Goal: Information Seeking & Learning: Learn about a topic

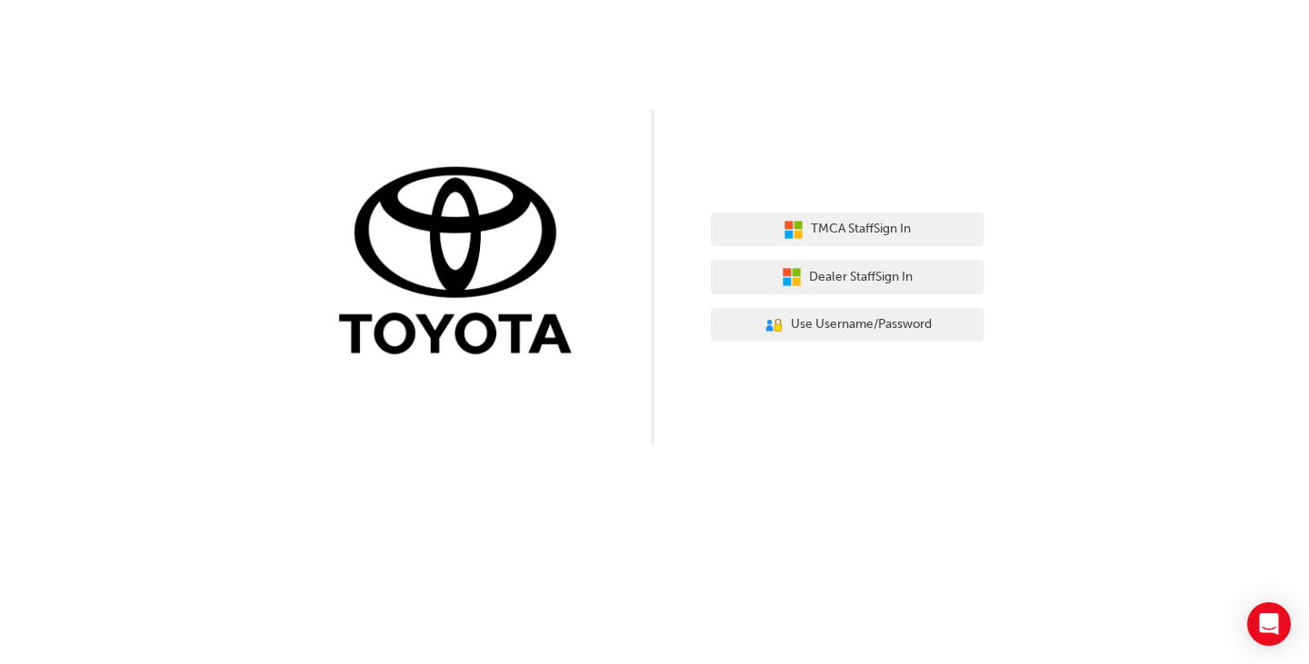
drag, startPoint x: 910, startPoint y: 15, endPoint x: 1193, endPoint y: 82, distance: 290.6
click at [1196, 56] on div "TMCA Staff Sign In Dealer Staff Sign In User Authentication Icon - Blue Person,…" at bounding box center [654, 222] width 1309 height 445
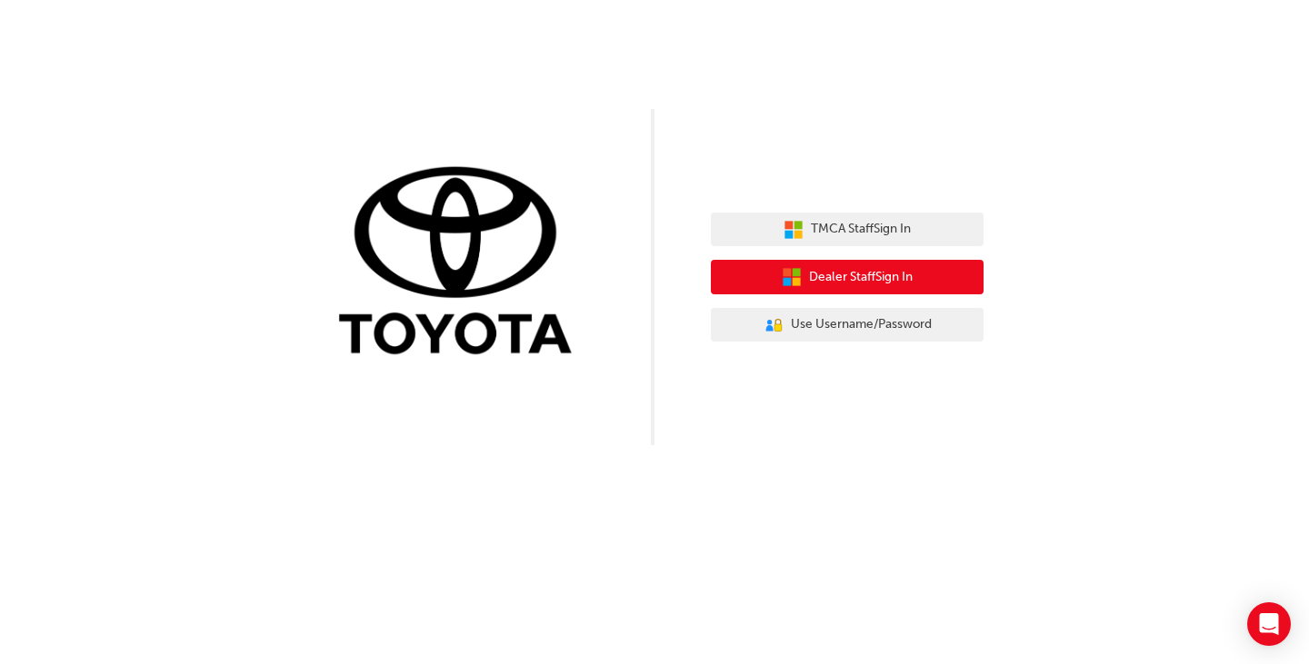
click at [893, 270] on span "Dealer Staff Sign In" at bounding box center [861, 277] width 104 height 21
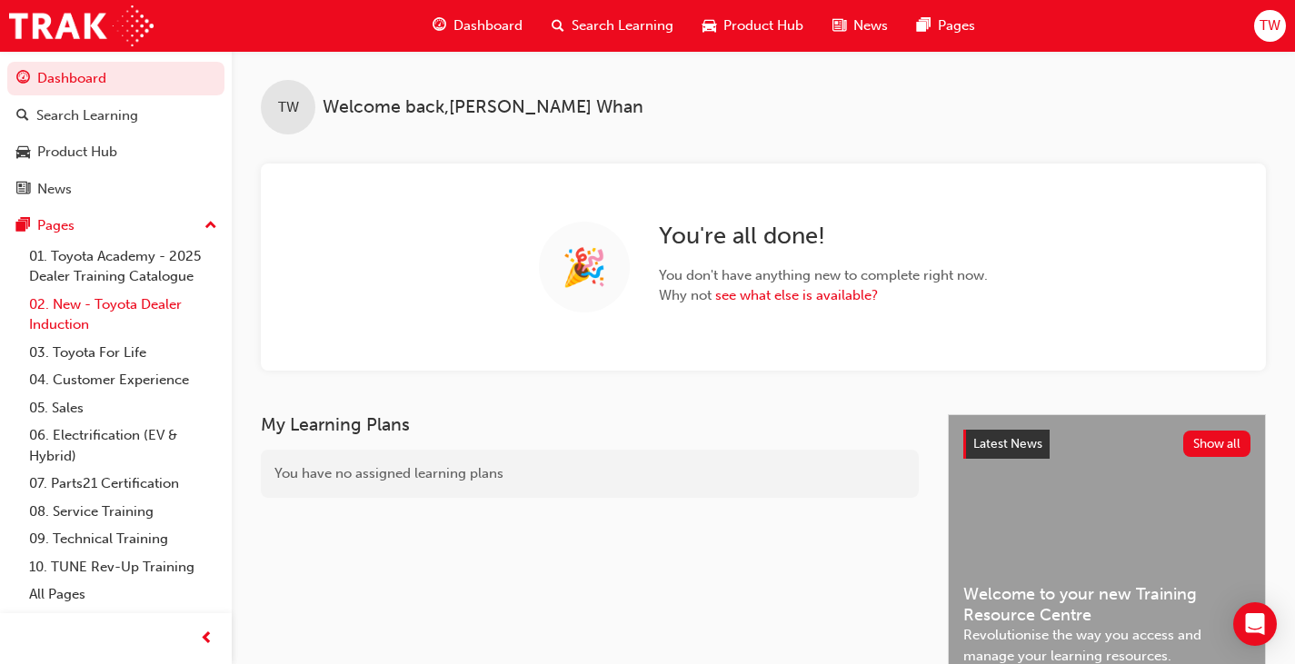
click at [108, 309] on link "02. New - Toyota Dealer Induction" at bounding box center [123, 315] width 203 height 48
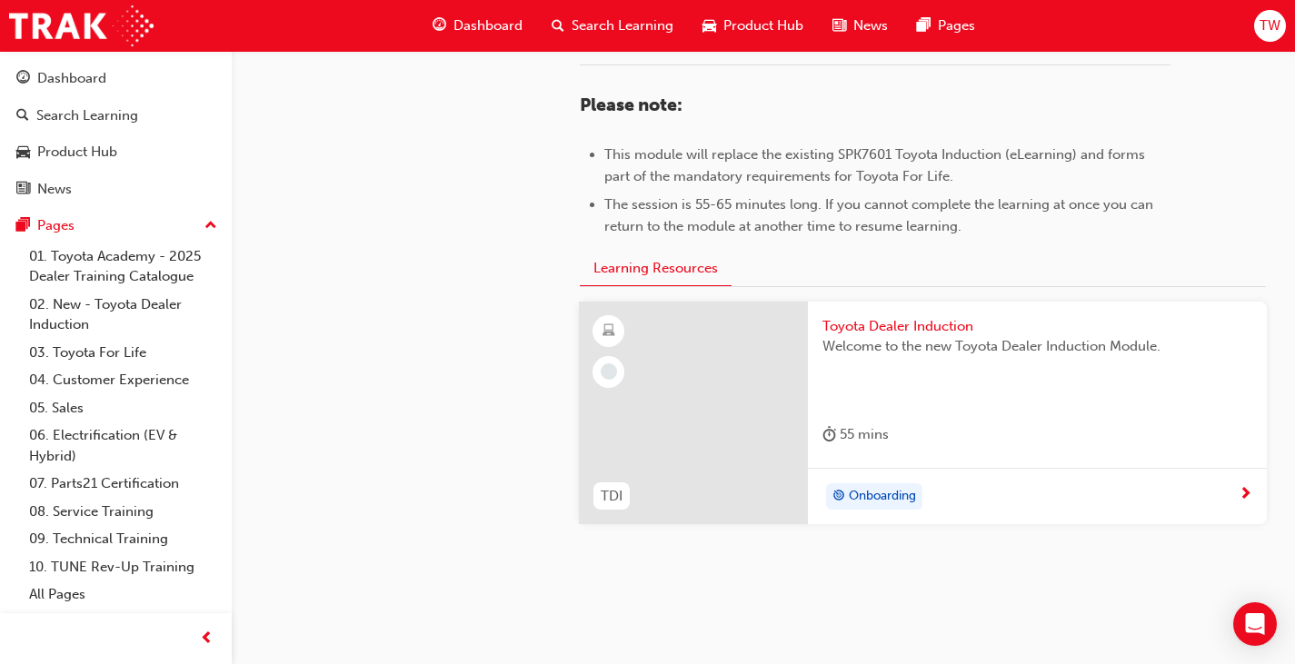
scroll to position [909, 0]
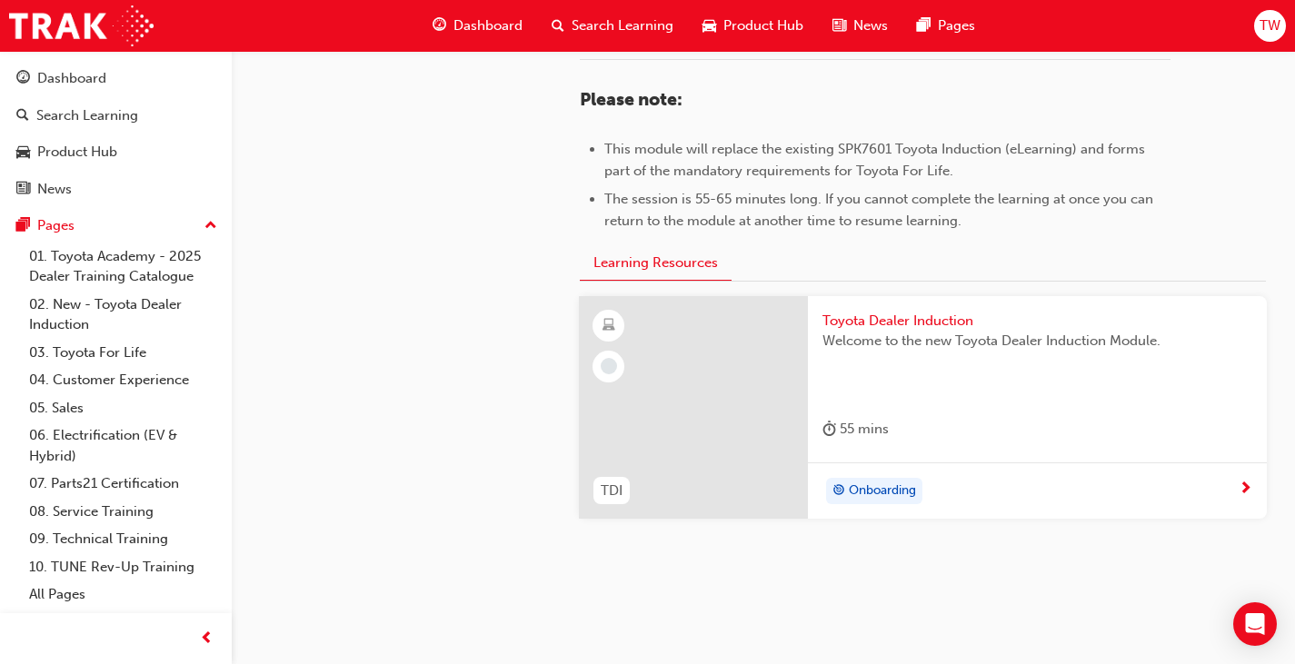
click at [937, 484] on div "Onboarding" at bounding box center [1031, 491] width 416 height 27
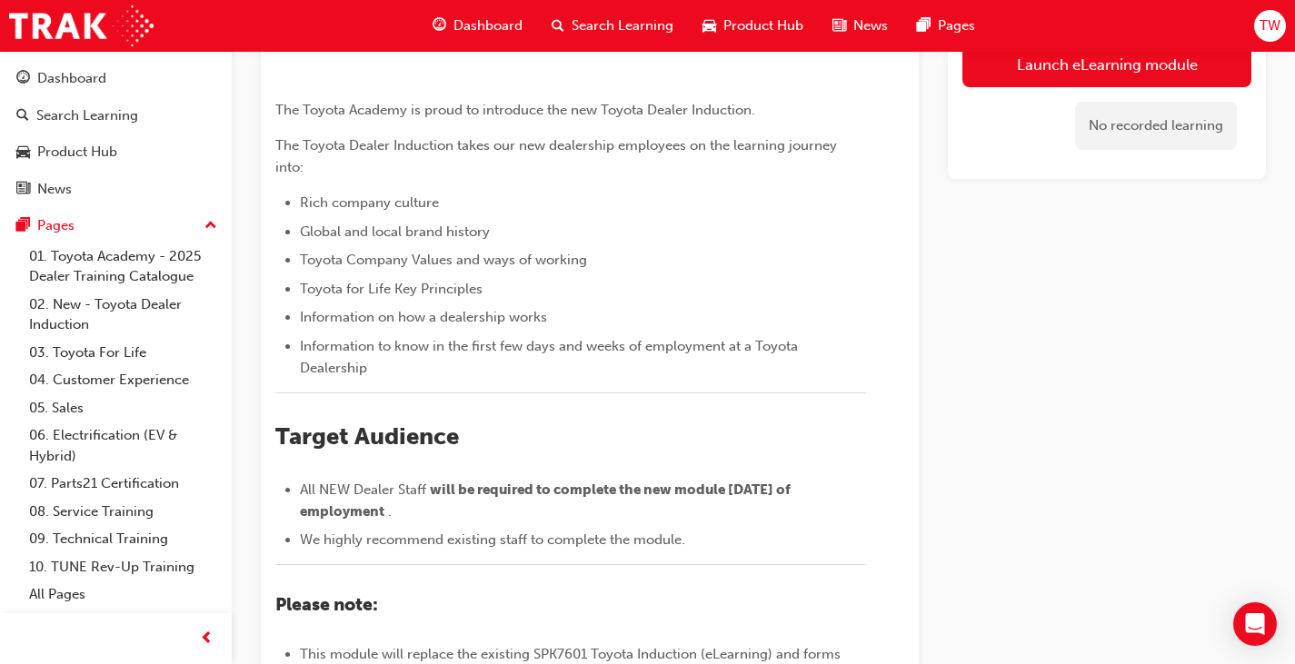
scroll to position [155, 0]
